Goal: Information Seeking & Learning: Learn about a topic

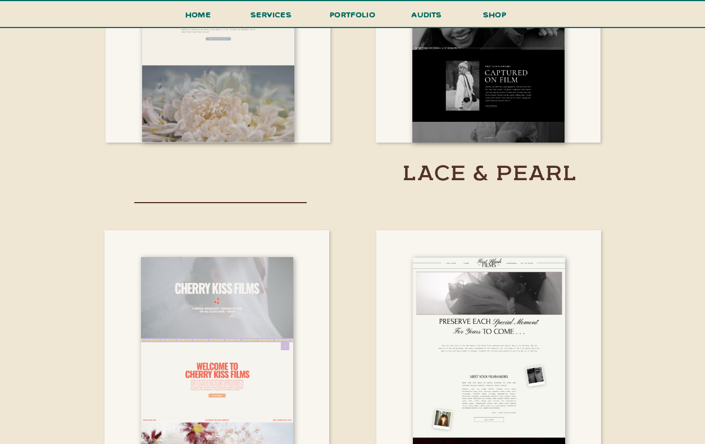
scroll to position [1792, 0]
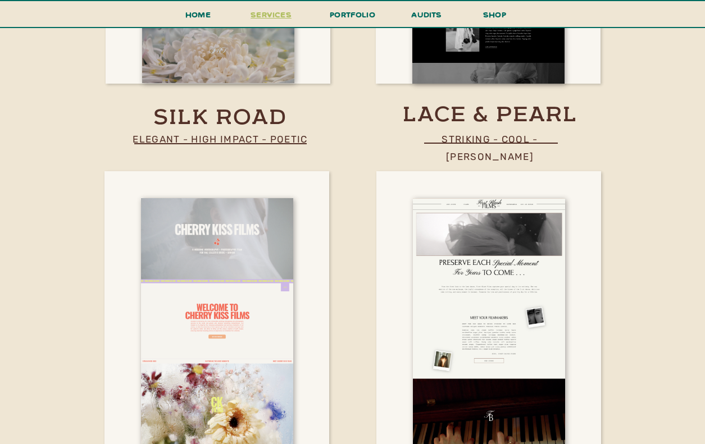
click at [270, 11] on span "services" at bounding box center [270, 14] width 41 height 11
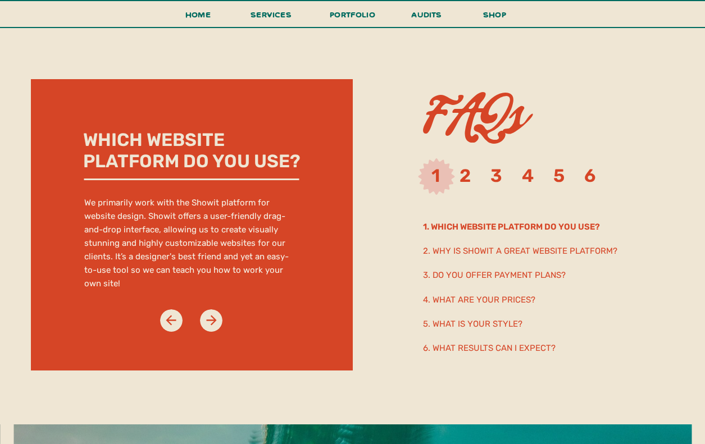
scroll to position [5773, 0]
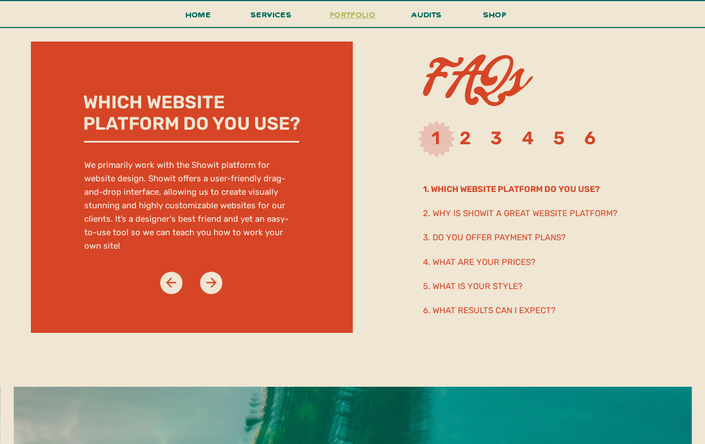
click at [364, 15] on h3 "portfolio" at bounding box center [352, 17] width 53 height 21
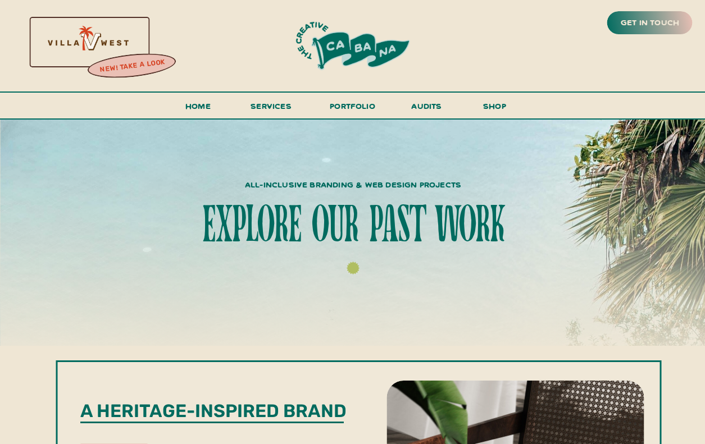
click at [349, 48] on div at bounding box center [353, 46] width 198 height 55
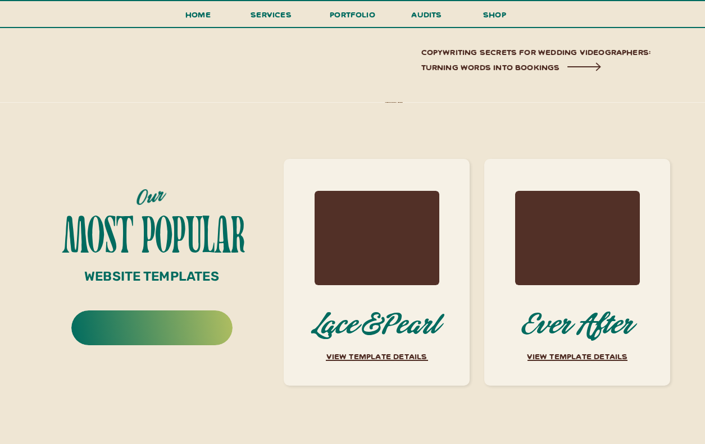
scroll to position [4208, 0]
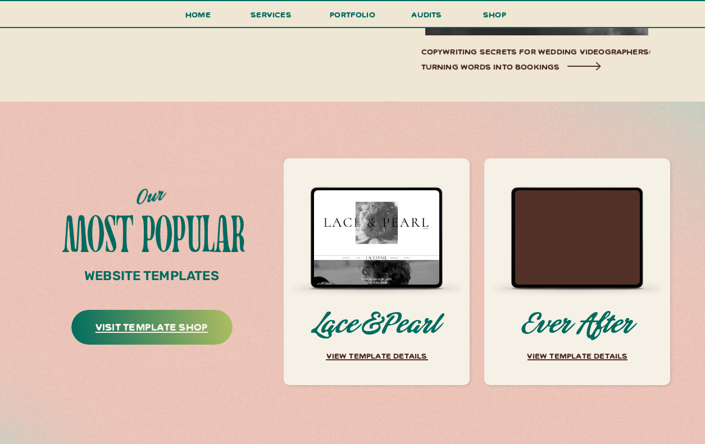
click at [194, 330] on h3 "visit template shop" at bounding box center [152, 329] width 160 height 23
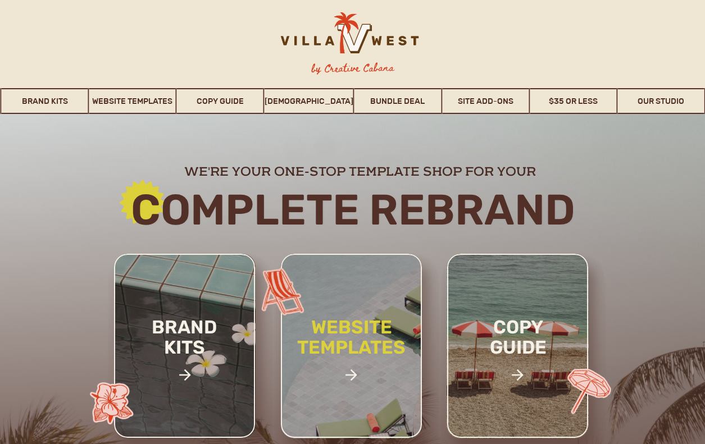
click at [358, 349] on h2 "website templates" at bounding box center [351, 349] width 147 height 65
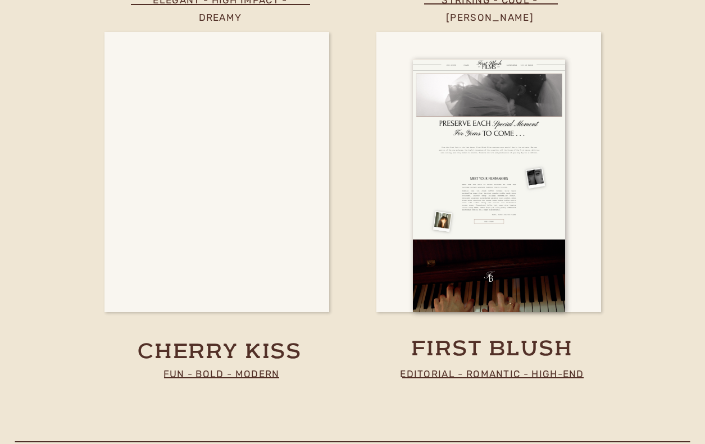
scroll to position [4153, 0]
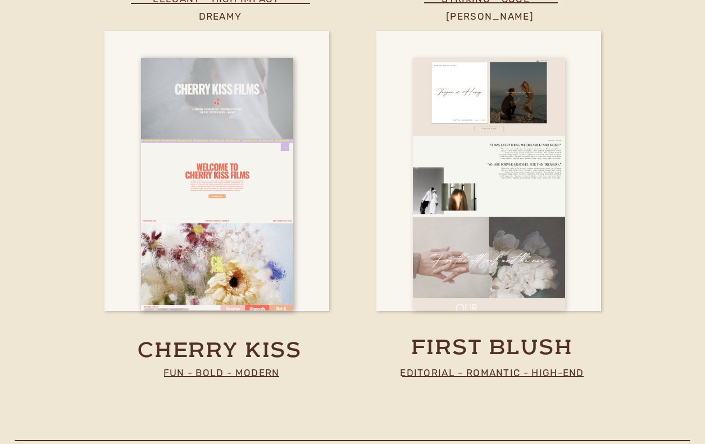
click at [512, 257] on div at bounding box center [489, 184] width 152 height 253
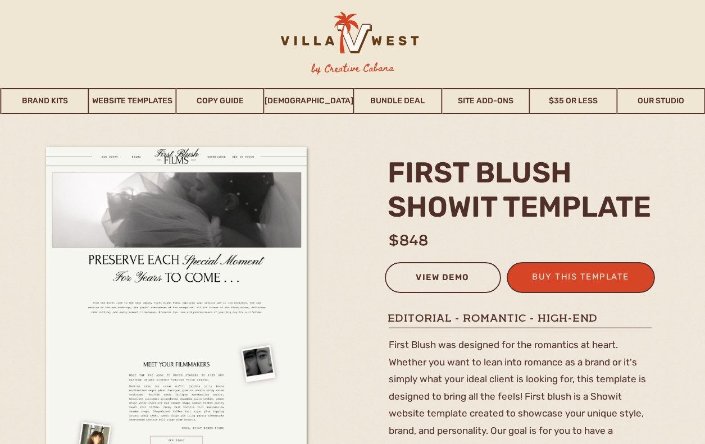
click at [465, 275] on div "view demo" at bounding box center [443, 279] width 102 height 19
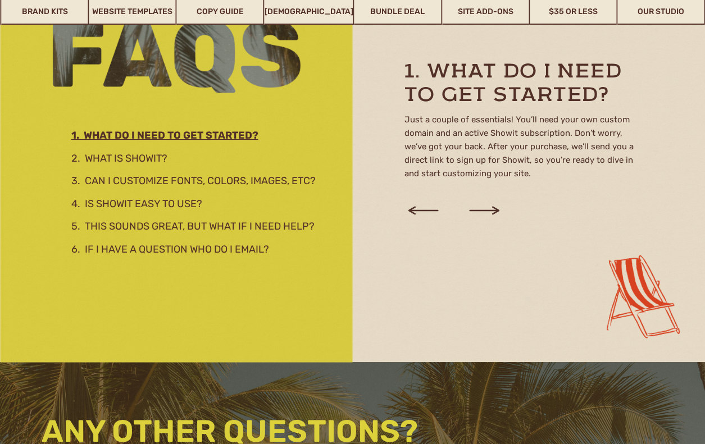
scroll to position [1529, 0]
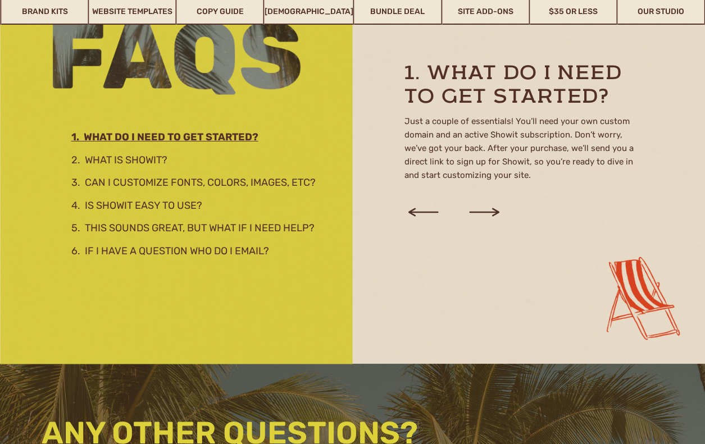
click at [495, 211] on icon at bounding box center [484, 212] width 30 height 8
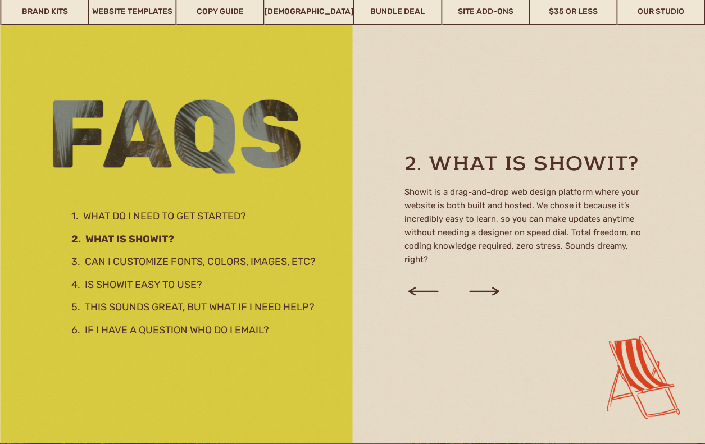
scroll to position [1449, 0]
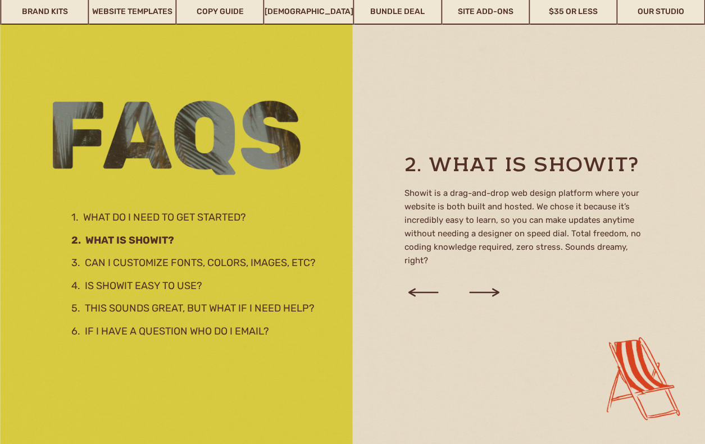
click at [481, 286] on icon at bounding box center [484, 292] width 38 height 43
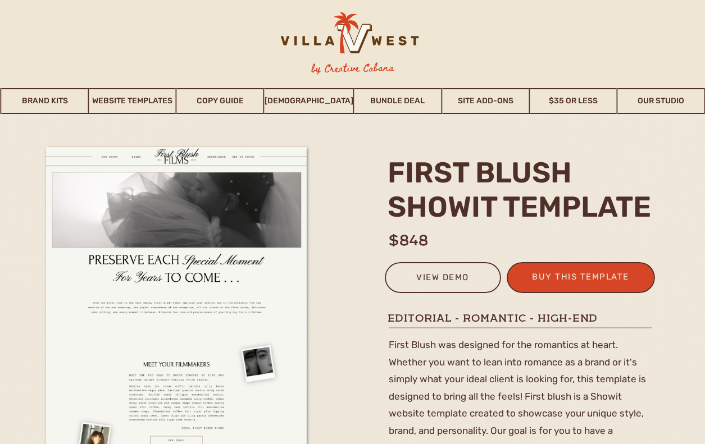
scroll to position [0, 0]
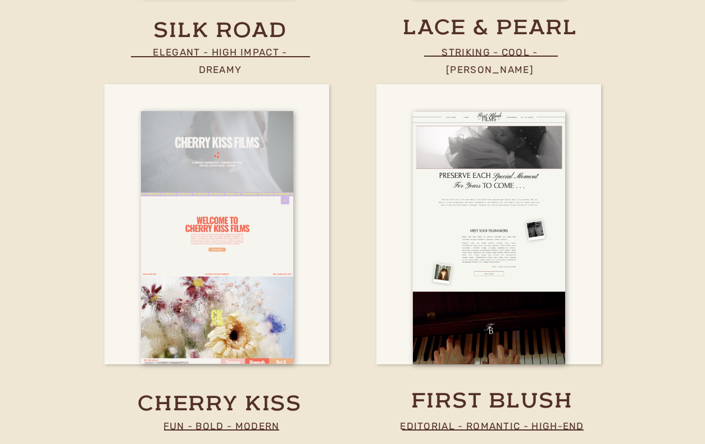
scroll to position [3994, 0]
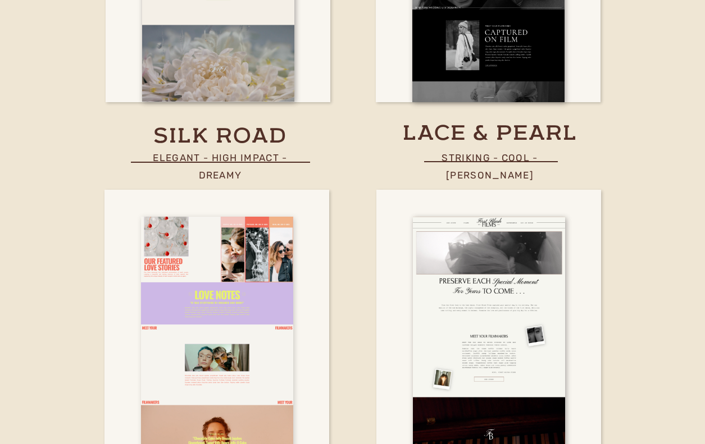
click at [223, 331] on div at bounding box center [217, 343] width 152 height 253
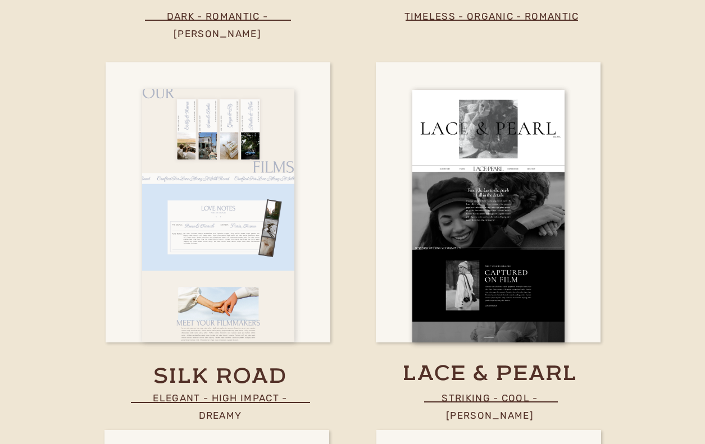
scroll to position [3544, 0]
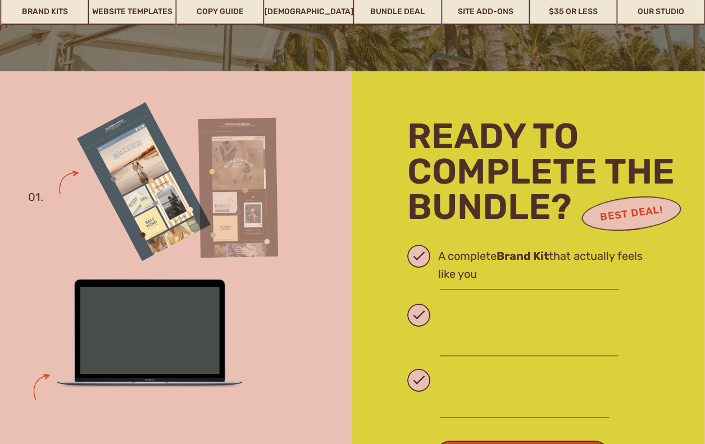
scroll to position [2331, 0]
